Goal: Task Accomplishment & Management: Manage account settings

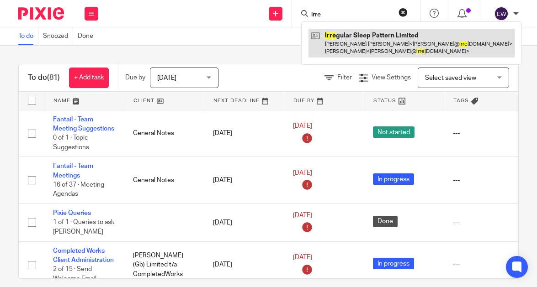
type input "irre"
click at [330, 32] on link at bounding box center [412, 43] width 206 height 28
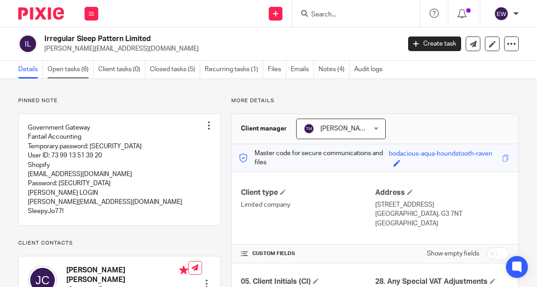
click at [79, 72] on link "Open tasks (6)" at bounding box center [71, 70] width 46 height 18
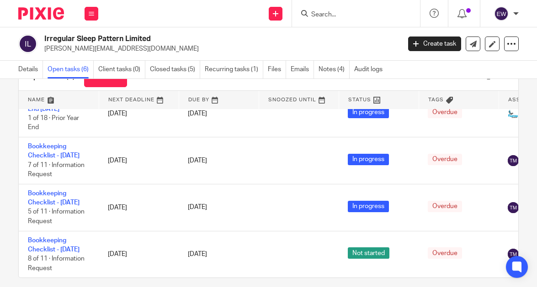
scroll to position [43, 0]
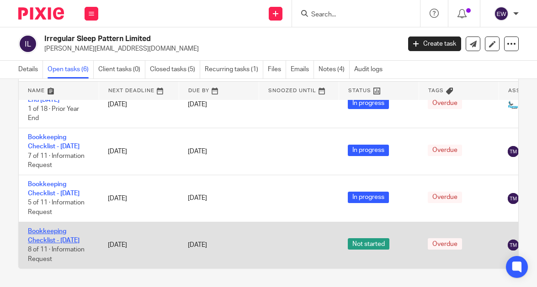
click at [64, 229] on link "Bookkeeping Checklist - July 2025" at bounding box center [54, 237] width 52 height 16
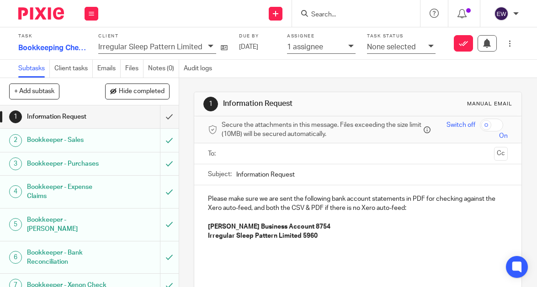
click at [96, 140] on h1 "Bookkeeper - Sales" at bounding box center [68, 140] width 83 height 14
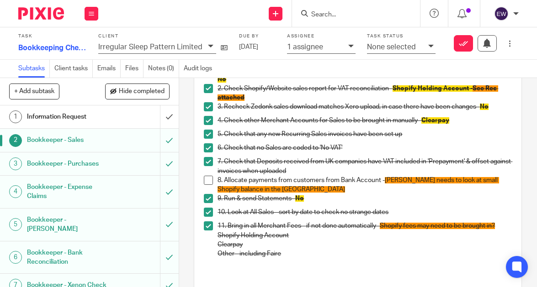
scroll to position [105, 0]
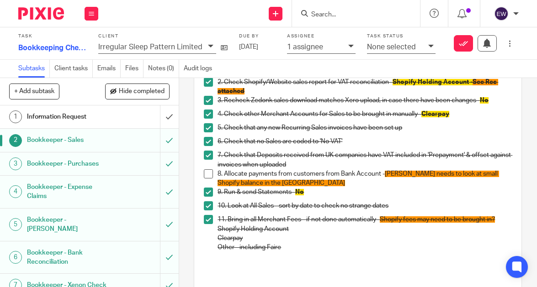
click at [69, 166] on h1 "Bookkeeper - Purchases" at bounding box center [68, 164] width 83 height 14
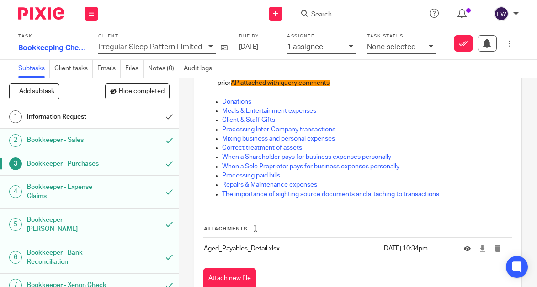
scroll to position [147, 0]
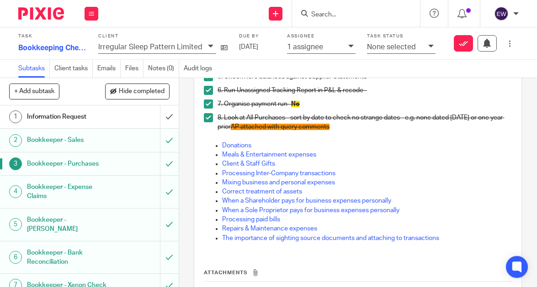
click at [116, 145] on div "Bookkeeper - Sales" at bounding box center [89, 140] width 124 height 14
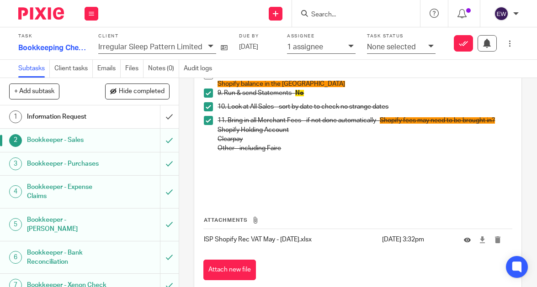
scroll to position [216, 0]
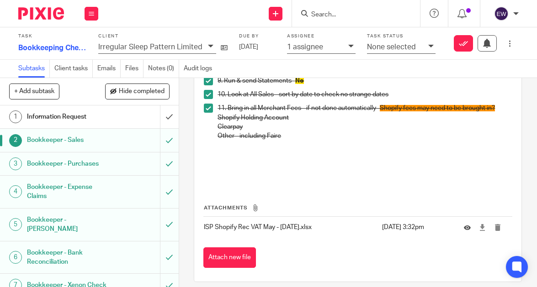
click at [85, 162] on h1 "Bookkeeper - Purchases" at bounding box center [68, 164] width 83 height 14
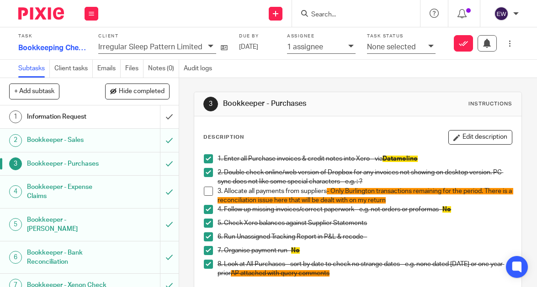
scroll to position [211, 0]
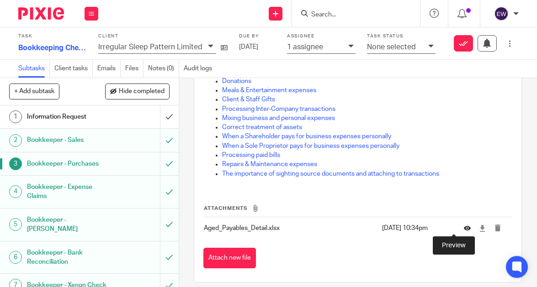
click at [464, 229] on icon at bounding box center [467, 228] width 7 height 7
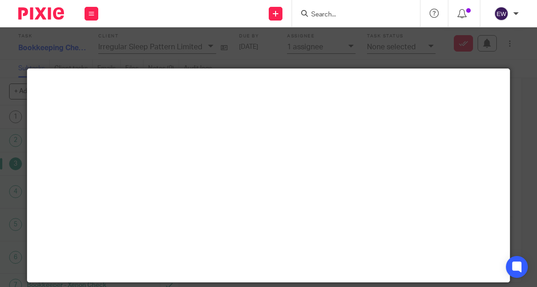
click at [335, 36] on div at bounding box center [268, 143] width 537 height 287
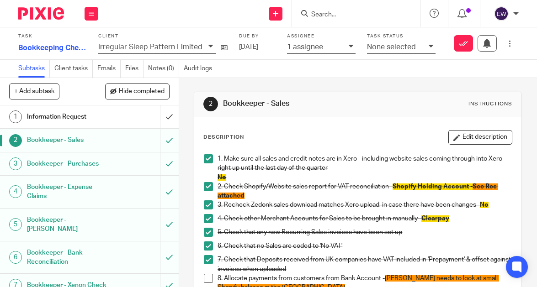
click at [103, 169] on div "Bookkeeper - Purchases" at bounding box center [89, 164] width 124 height 14
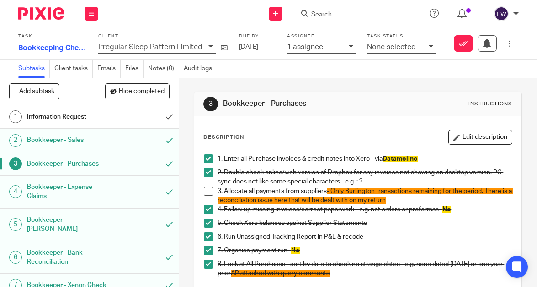
scroll to position [220, 0]
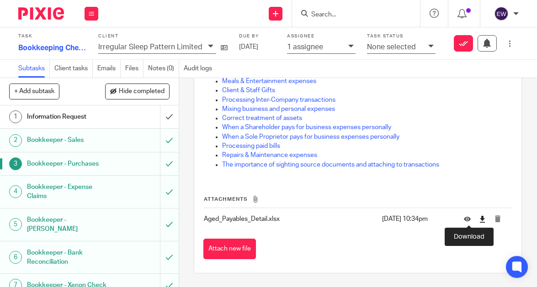
click at [479, 219] on icon at bounding box center [482, 219] width 7 height 7
click at [298, 188] on div "Attachments Aged_Payables_Detail.xlsx 21 Aug 2025 10:34pm Attach new file" at bounding box center [357, 218] width 309 height 83
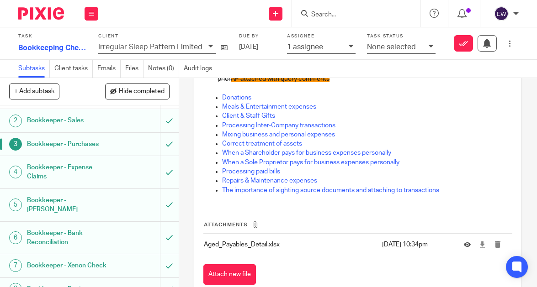
scroll to position [24, 0]
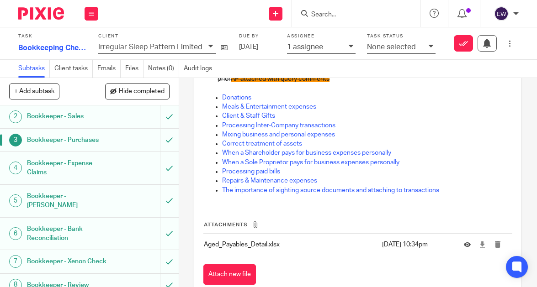
click at [101, 232] on h1 "Bookkeeper - Bank Reconciliation" at bounding box center [68, 234] width 83 height 23
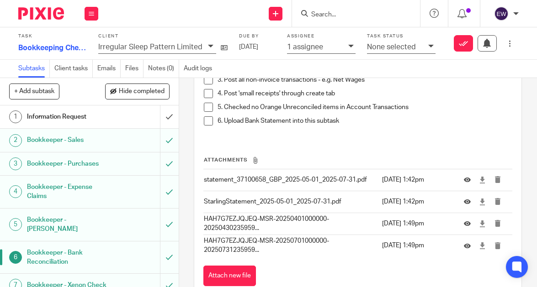
scroll to position [1735, 0]
click at [464, 178] on icon at bounding box center [467, 179] width 7 height 7
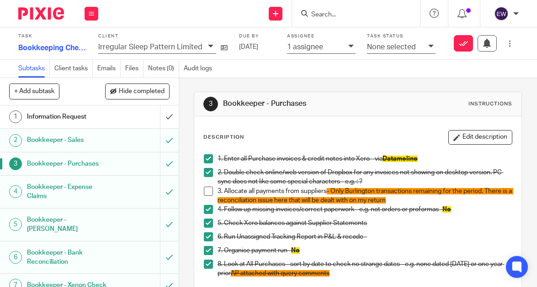
click at [122, 250] on div "Bookkeeper - Bank Reconciliation" at bounding box center [89, 257] width 124 height 23
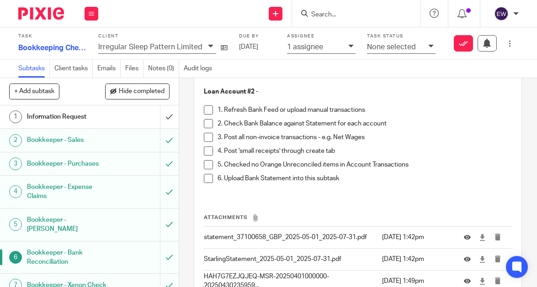
scroll to position [1762, 0]
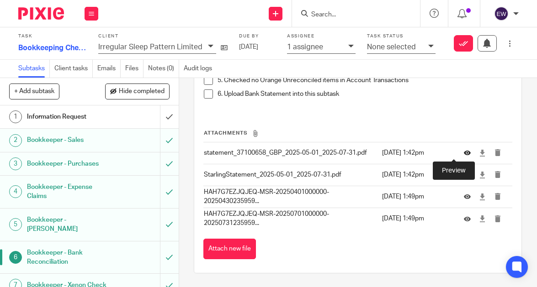
click at [464, 154] on icon at bounding box center [467, 153] width 7 height 7
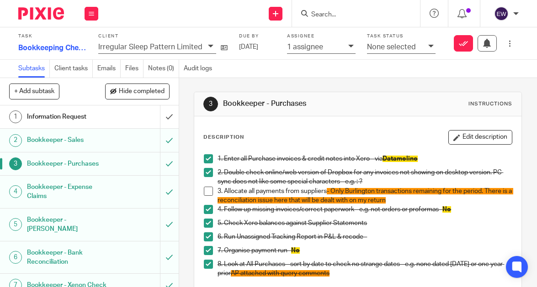
click at [125, 255] on div "Bookkeeper - Bank Reconciliation" at bounding box center [89, 257] width 124 height 23
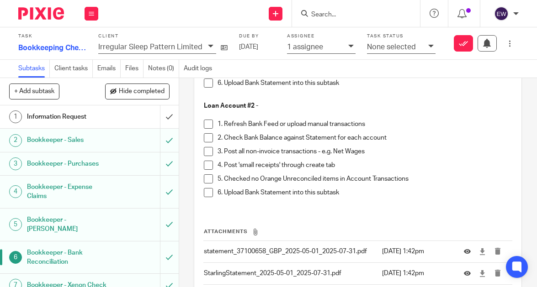
scroll to position [1762, 0]
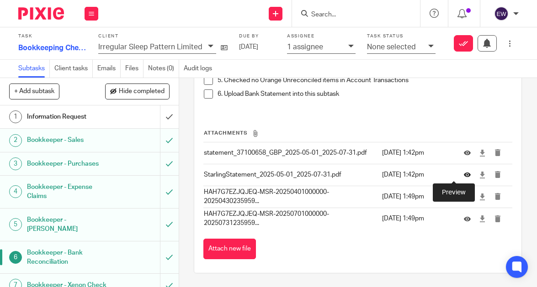
click at [464, 178] on icon at bounding box center [467, 175] width 7 height 7
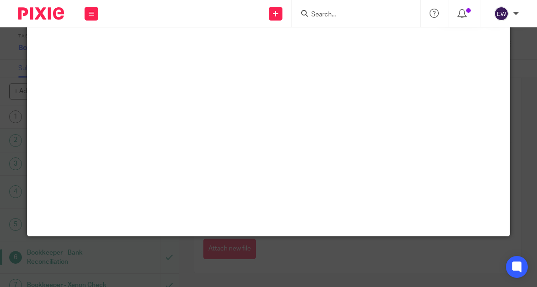
scroll to position [64, 0]
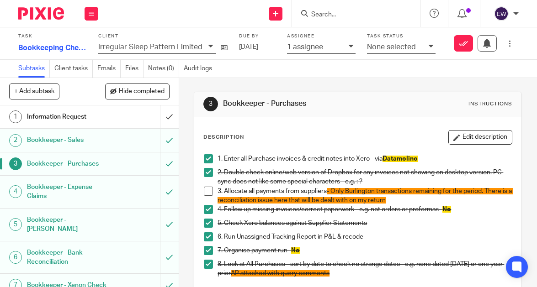
click at [105, 257] on div "Bookkeeper - Bank Reconciliation" at bounding box center [89, 257] width 124 height 23
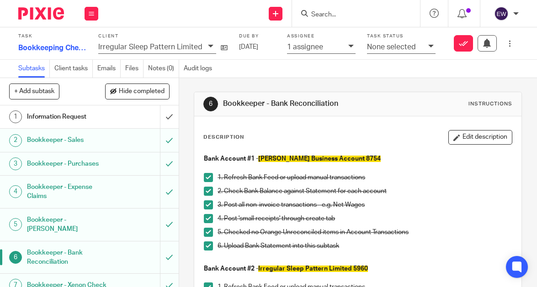
scroll to position [1762, 0]
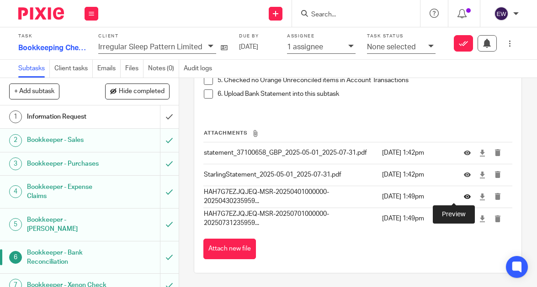
click at [464, 199] on icon at bounding box center [467, 197] width 7 height 7
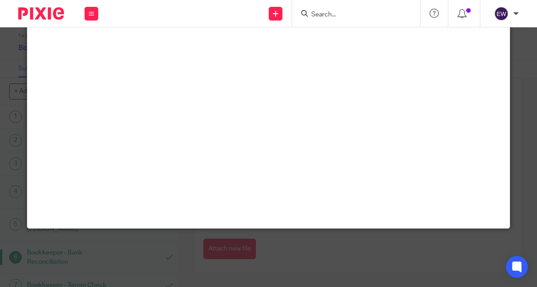
scroll to position [64, 0]
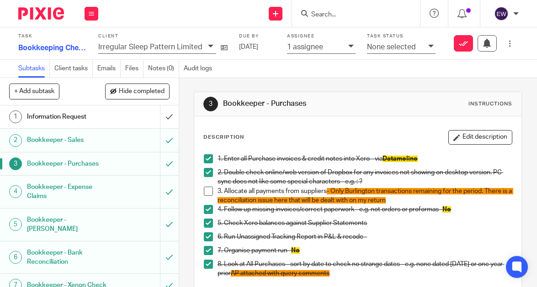
click at [107, 252] on div "Bookkeeper - Bank Reconciliation" at bounding box center [89, 257] width 124 height 23
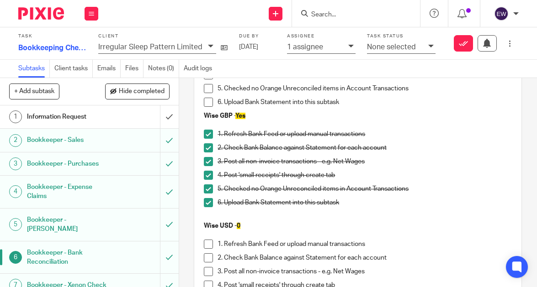
scroll to position [1762, 0]
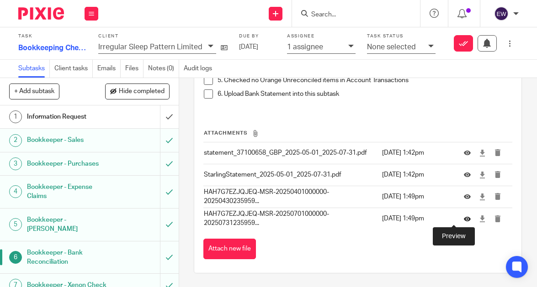
click at [464, 219] on icon at bounding box center [467, 219] width 7 height 7
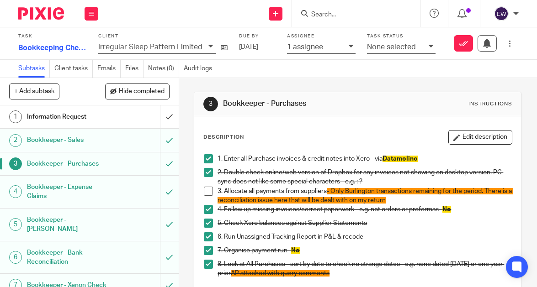
click at [122, 247] on div "Bookkeeper - Bank Reconciliation" at bounding box center [89, 257] width 124 height 23
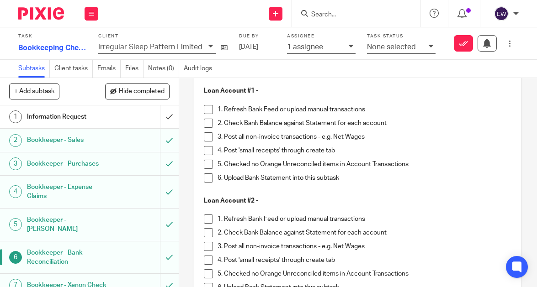
scroll to position [1762, 0]
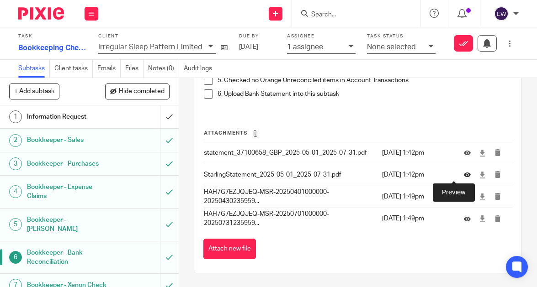
click at [464, 174] on icon at bounding box center [467, 175] width 7 height 7
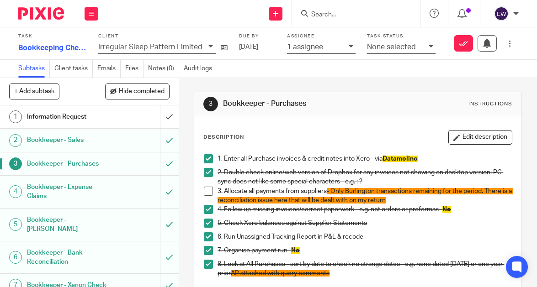
scroll to position [36, 0]
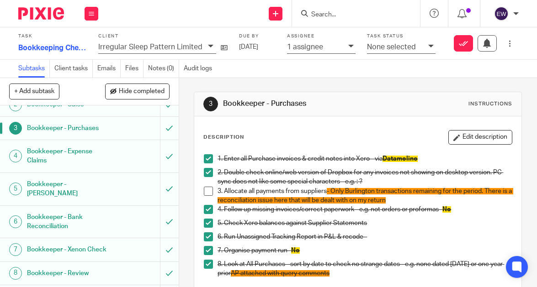
click at [101, 243] on h1 "Bookkeeper - Xenon Check" at bounding box center [68, 250] width 83 height 14
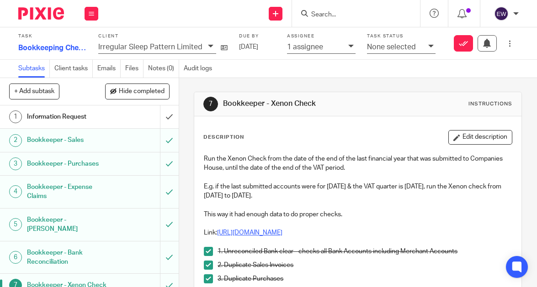
click at [282, 235] on link "[URL][DOMAIN_NAME]" at bounding box center [249, 233] width 65 height 6
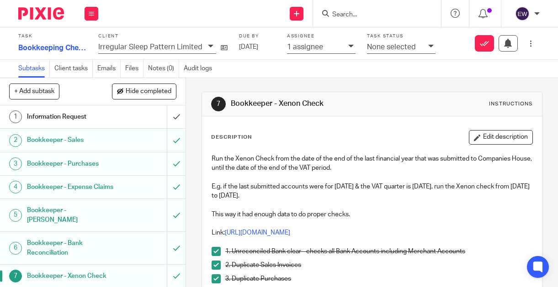
scroll to position [95, 0]
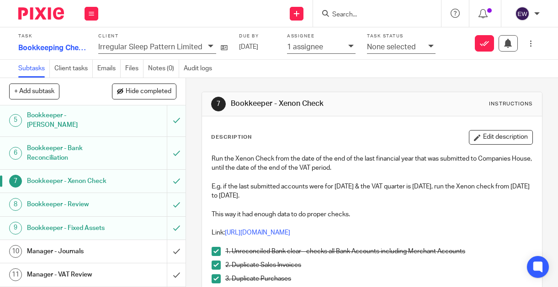
click at [128, 204] on div "Bookkeeper - Review" at bounding box center [92, 205] width 131 height 14
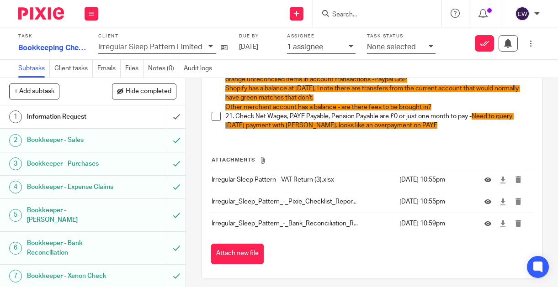
scroll to position [500, 0]
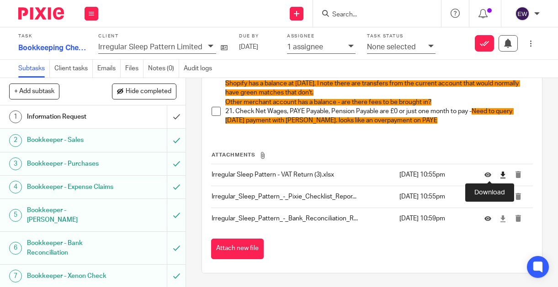
click at [500, 177] on icon at bounding box center [503, 175] width 7 height 7
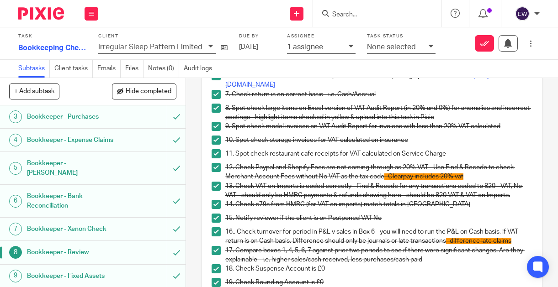
scroll to position [95, 0]
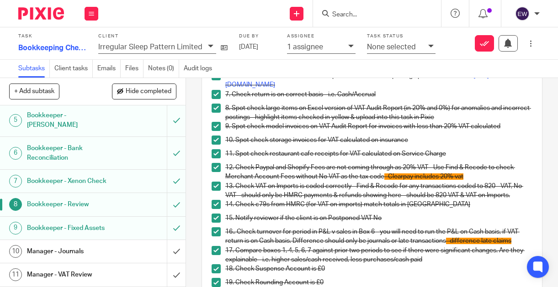
click at [97, 274] on h1 "Manager - VAT Review" at bounding box center [70, 275] width 87 height 14
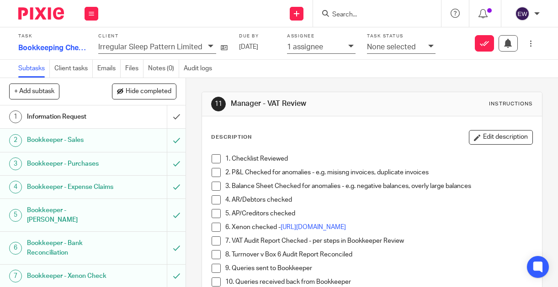
click at [213, 160] on span at bounding box center [216, 158] width 9 height 9
click at [441, 169] on p "2. P&L Checked for anomalies - e.g. misisng invoices, duplicate invoices" at bounding box center [378, 172] width 307 height 9
click at [486, 143] on button "Edit description" at bounding box center [501, 137] width 64 height 15
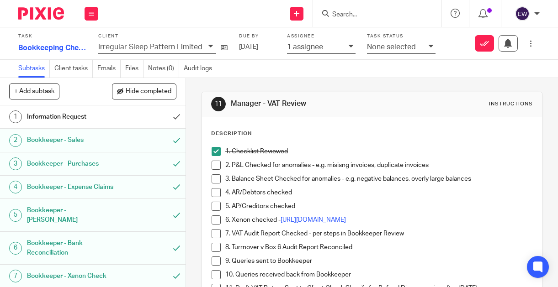
click at [445, 164] on p "2. P&L Checked for anomalies - e.g. misisng invoices, duplicate invoices" at bounding box center [378, 165] width 307 height 9
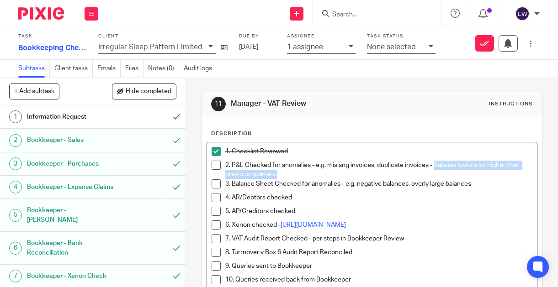
drag, startPoint x: 432, startPoint y: 165, endPoint x: 433, endPoint y: 173, distance: 8.7
click at [433, 173] on p "2. P&L Checked for anomalies - e.g. misisng invoices, duplicate invoices - Sala…" at bounding box center [378, 170] width 307 height 19
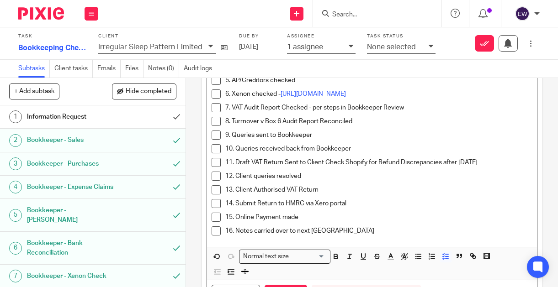
scroll to position [140, 0]
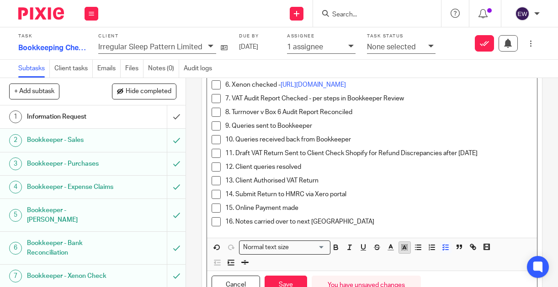
click at [404, 249] on line "button" at bounding box center [405, 249] width 2 height 0
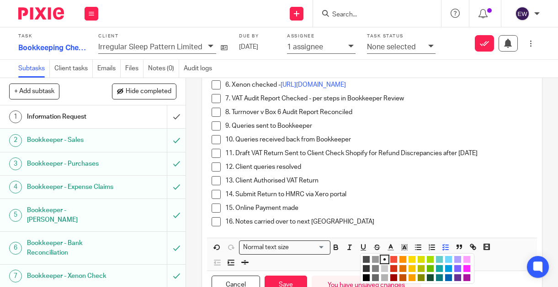
click at [409, 260] on li "color:#FCDC00" at bounding box center [412, 259] width 7 height 7
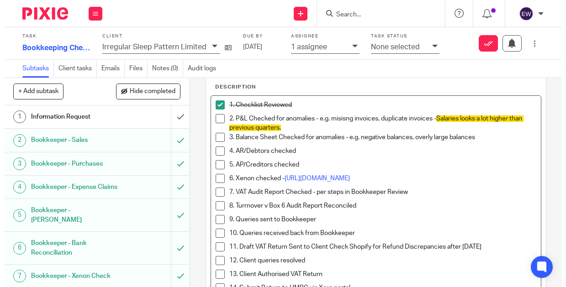
scroll to position [46, 0]
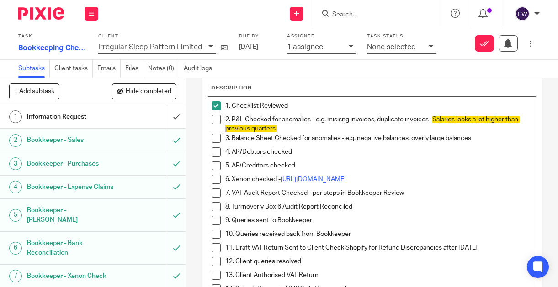
click at [443, 158] on div "4. AR/Debtors checked" at bounding box center [378, 155] width 307 height 14
click at [487, 138] on p "3. Balance Sheet Checked for anomalies - e.g. negative balances, overly large b…" at bounding box center [378, 138] width 307 height 9
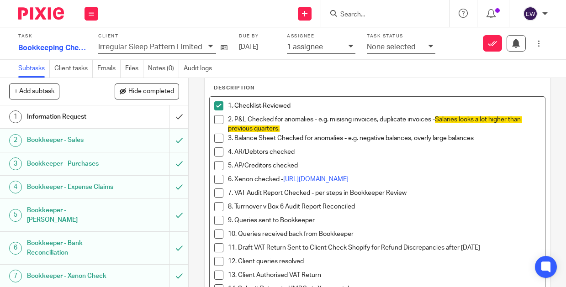
click at [486, 137] on p "3. Balance Sheet Checked for anomalies - e.g. negative balances, overly large b…" at bounding box center [384, 138] width 312 height 9
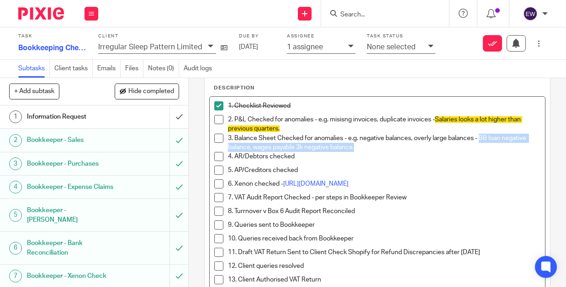
drag, startPoint x: 479, startPoint y: 136, endPoint x: 480, endPoint y: 147, distance: 11.0
click at [480, 147] on p "3. Balance Sheet Checked for anomalies - e.g. negative balances, overly large b…" at bounding box center [384, 143] width 312 height 19
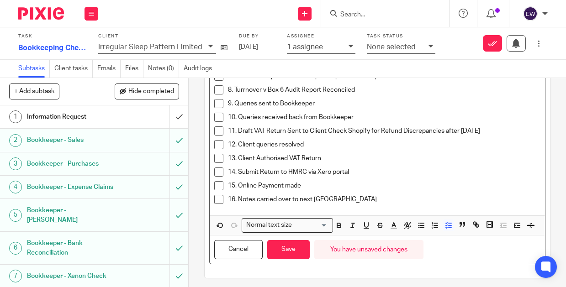
scroll to position [173, 0]
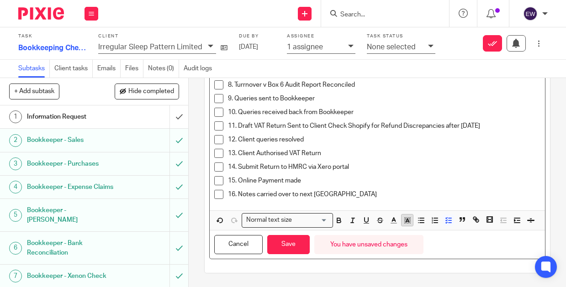
click at [406, 219] on polyline "button" at bounding box center [407, 221] width 3 height 4
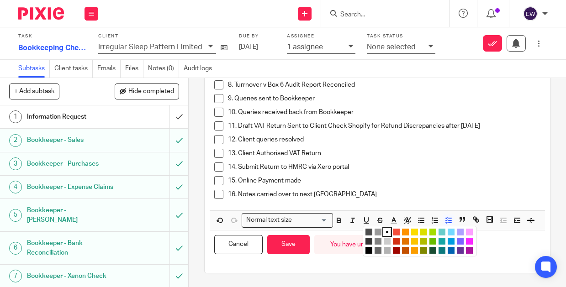
click at [414, 233] on li "color:#FCDC00" at bounding box center [414, 232] width 7 height 7
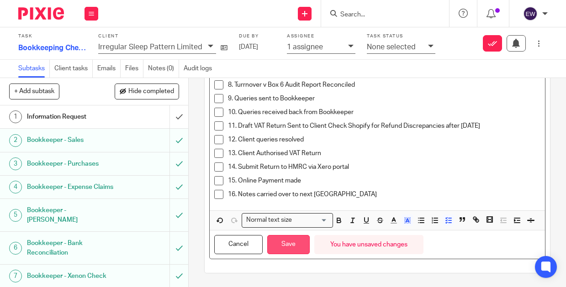
click at [288, 255] on button "Save" at bounding box center [288, 245] width 43 height 20
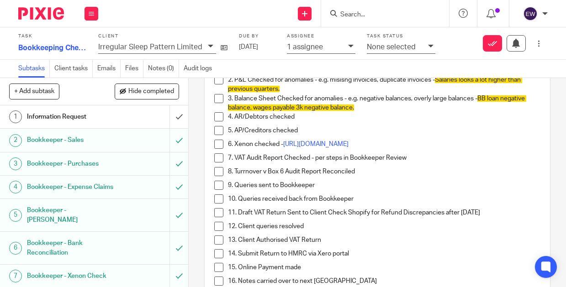
scroll to position [90, 0]
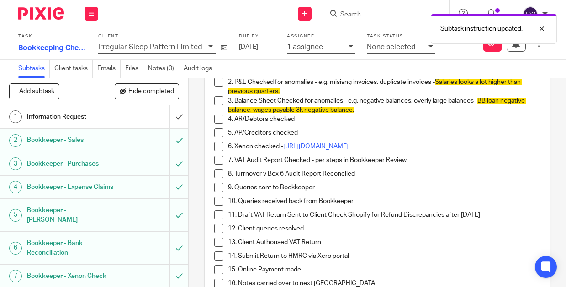
click at [344, 111] on span "BB loan negative balance, wages payable 3k negative balance." at bounding box center [377, 106] width 298 height 16
click at [335, 127] on div "4. AR/Debtors checked" at bounding box center [384, 122] width 312 height 14
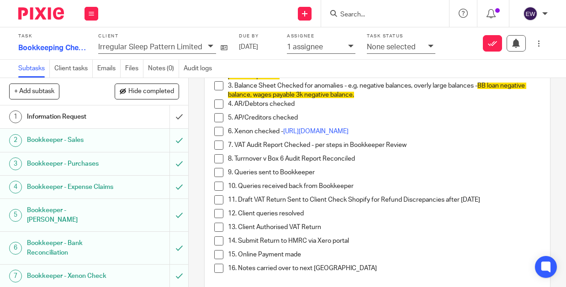
click at [215, 133] on span at bounding box center [218, 131] width 9 height 9
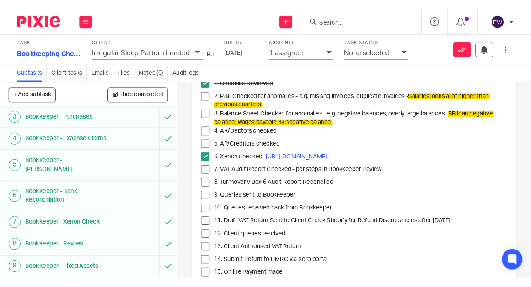
scroll to position [59, 0]
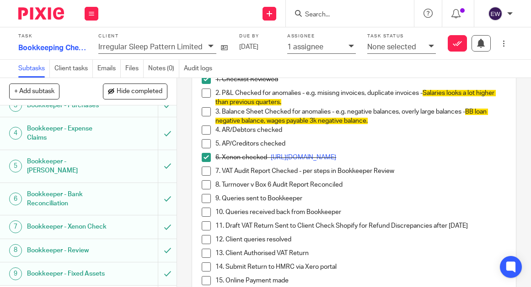
click at [206, 169] on span at bounding box center [206, 171] width 9 height 9
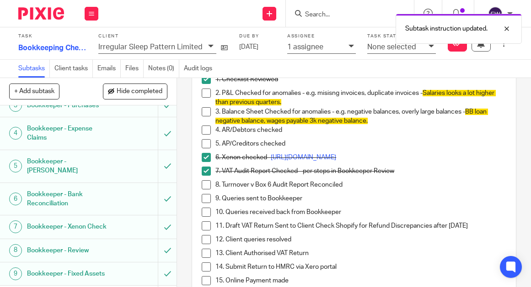
scroll to position [226, 0]
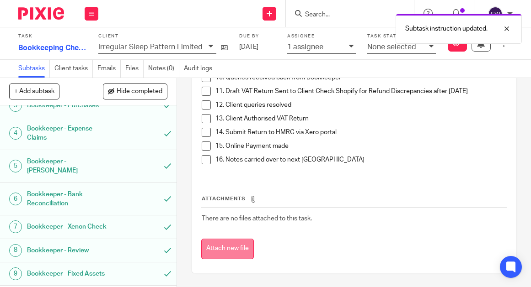
click at [246, 242] on button "Attach new file" at bounding box center [227, 249] width 53 height 21
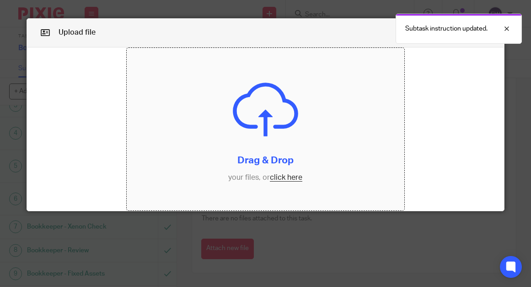
click at [282, 179] on input "file" at bounding box center [265, 129] width 277 height 163
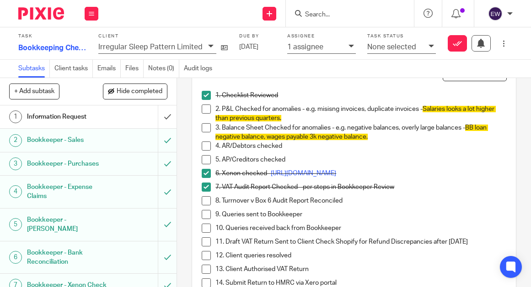
scroll to position [85, 0]
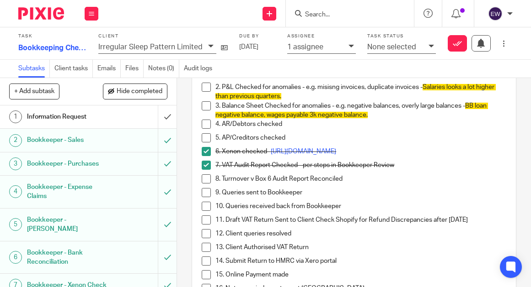
click at [202, 177] on span at bounding box center [206, 179] width 9 height 9
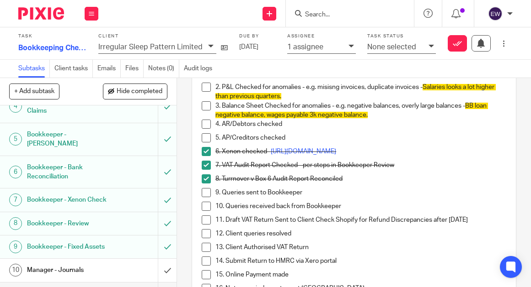
click at [124, 222] on div "Bookkeeper - Review" at bounding box center [88, 224] width 122 height 14
